Goal: Transaction & Acquisition: Purchase product/service

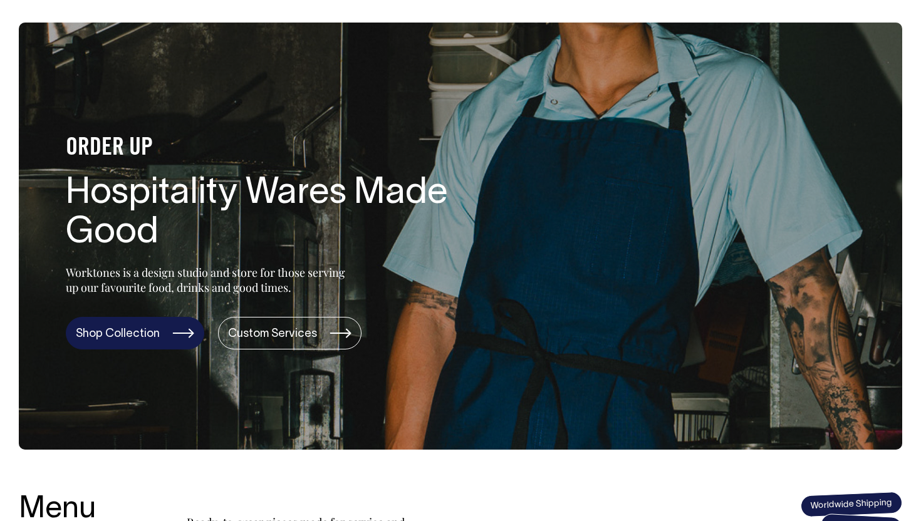
click at [175, 328] on link "Shop Collection" at bounding box center [135, 333] width 139 height 33
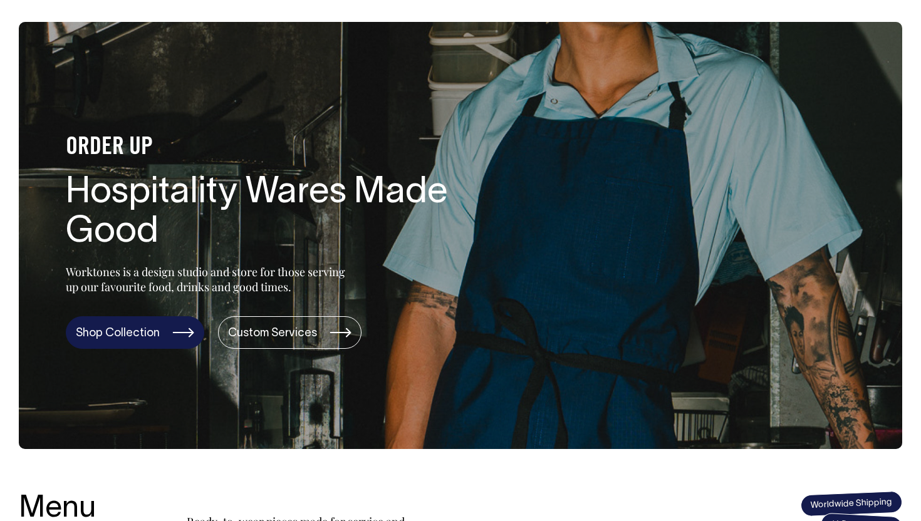
scroll to position [44, 0]
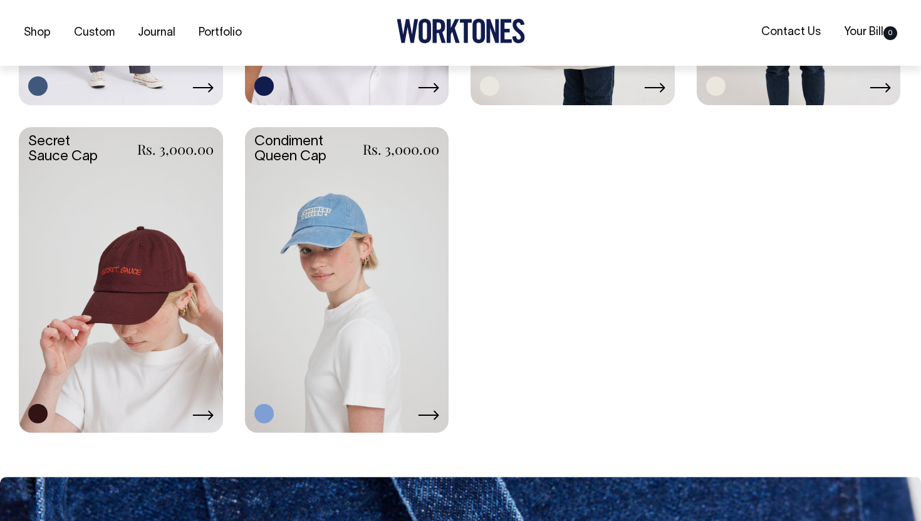
scroll to position [2211, 0]
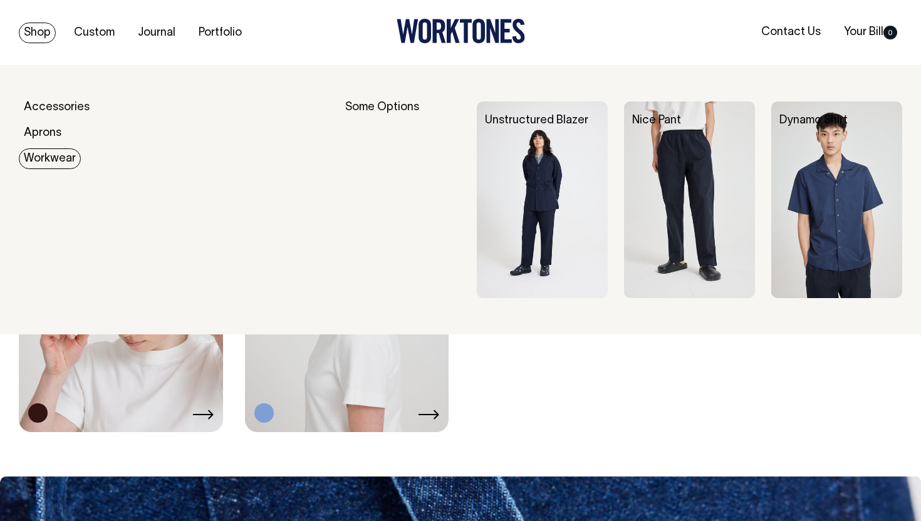
click at [819, 183] on img at bounding box center [837, 200] width 131 height 197
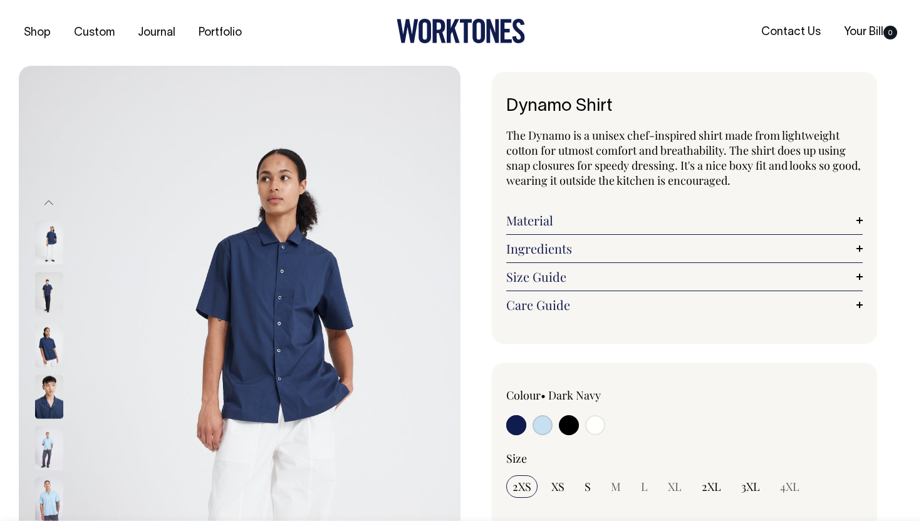
click at [598, 429] on input "radio" at bounding box center [595, 426] width 20 height 20
radio input "true"
select select "Off-White"
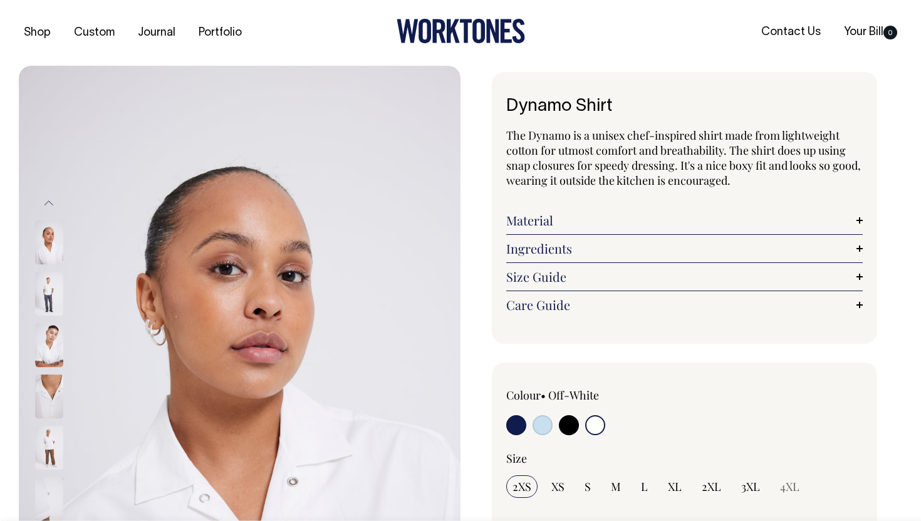
click at [48, 299] on img at bounding box center [49, 295] width 28 height 44
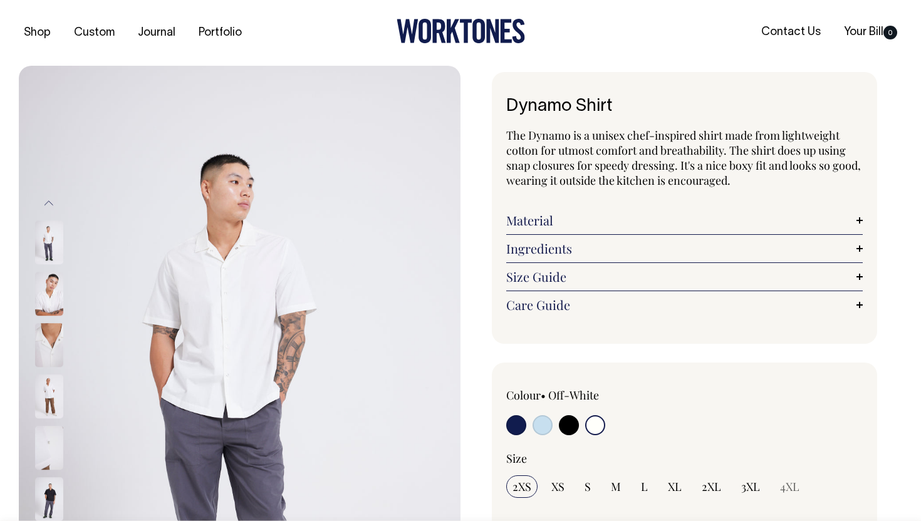
click at [55, 390] on img at bounding box center [49, 397] width 28 height 44
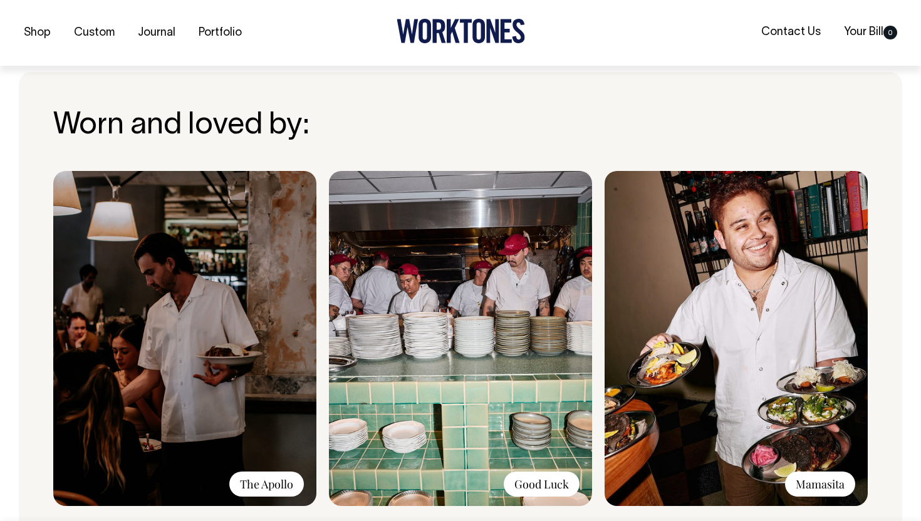
scroll to position [899, 0]
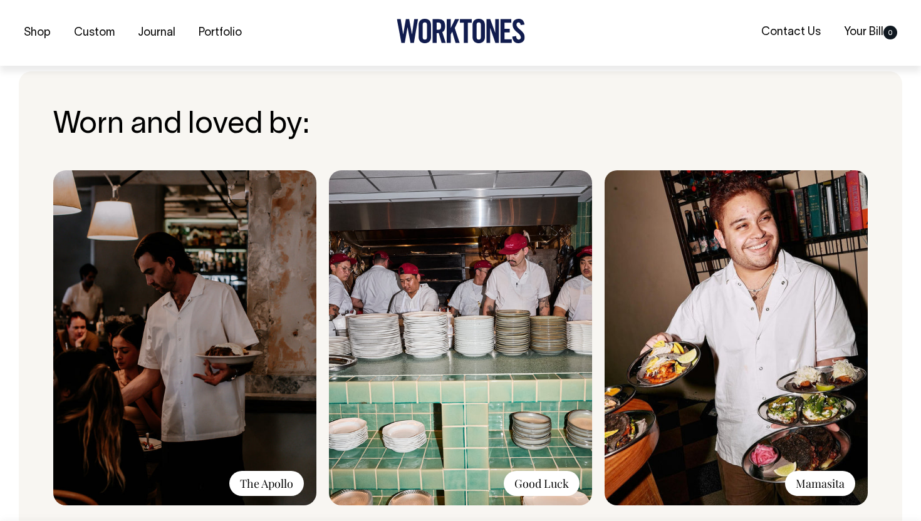
click at [209, 357] on img at bounding box center [184, 337] width 263 height 335
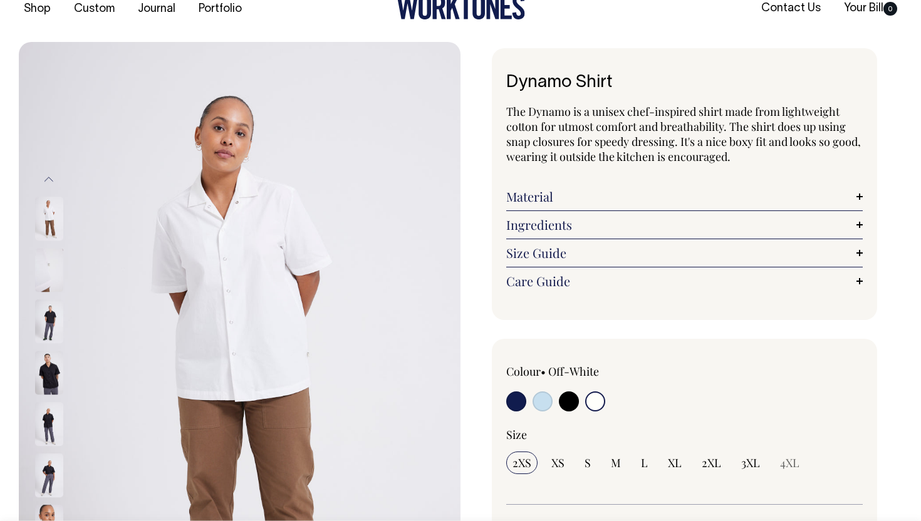
scroll to position [24, 0]
